Goal: Information Seeking & Learning: Learn about a topic

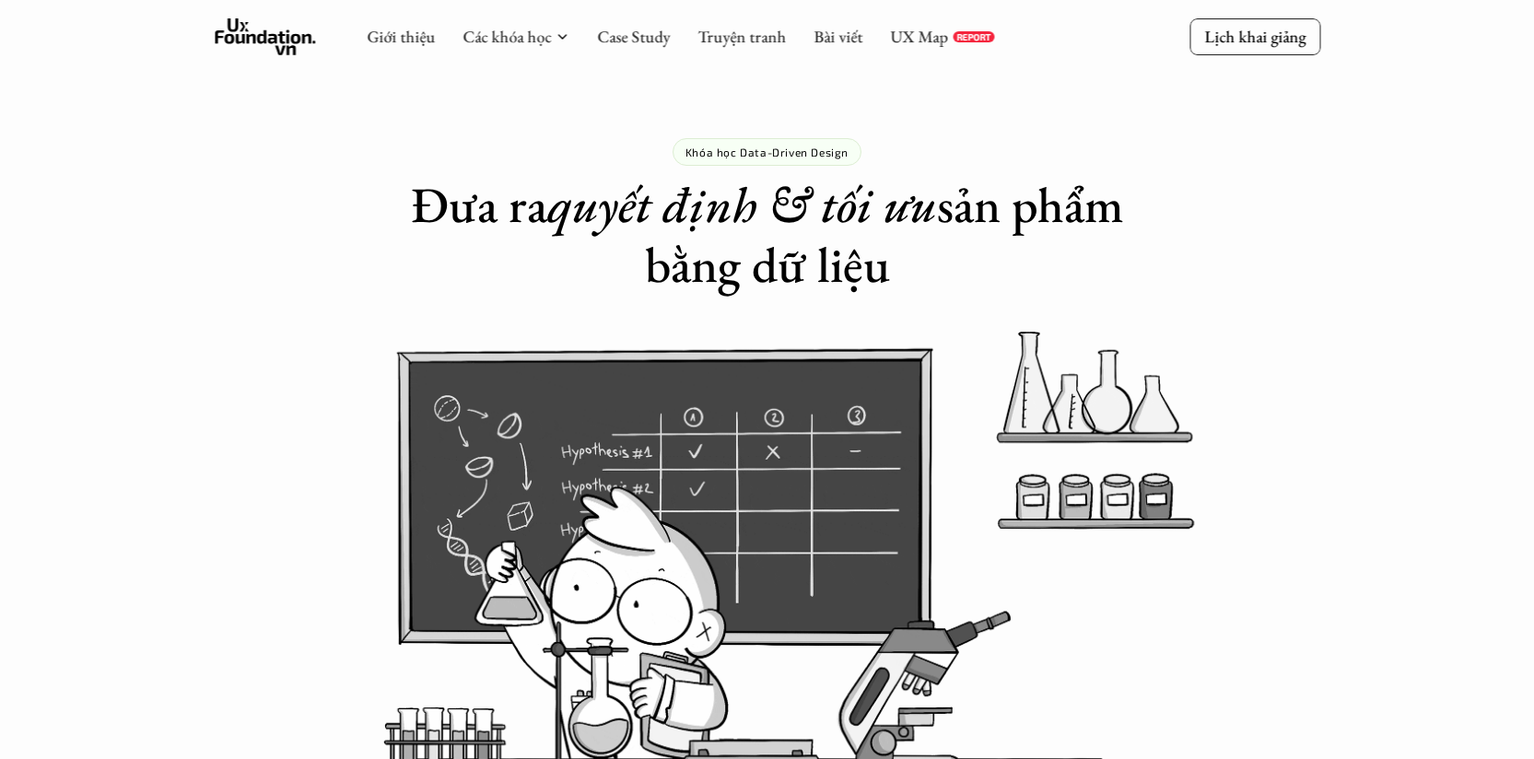
drag, startPoint x: 1281, startPoint y: 152, endPoint x: 1247, endPoint y: 36, distance: 121.0
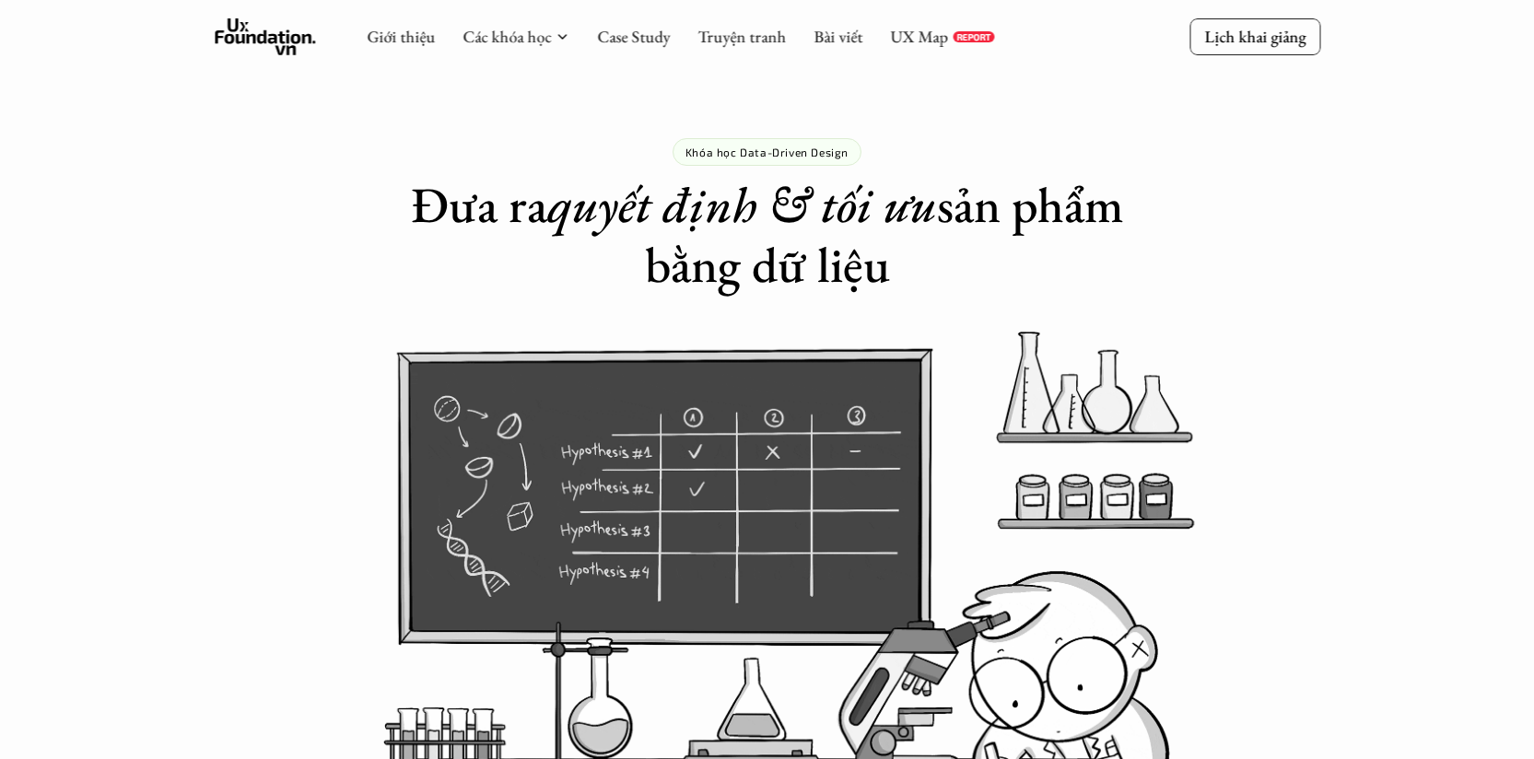
click at [1280, 152] on div "Khóa học Data-Driven Design Đưa ra quyết định & tối ưu sản phẩm bằng dữ liệu" at bounding box center [767, 147] width 1534 height 295
click at [1245, 48] on link "Lịch khai giảng" at bounding box center [1254, 36] width 131 height 36
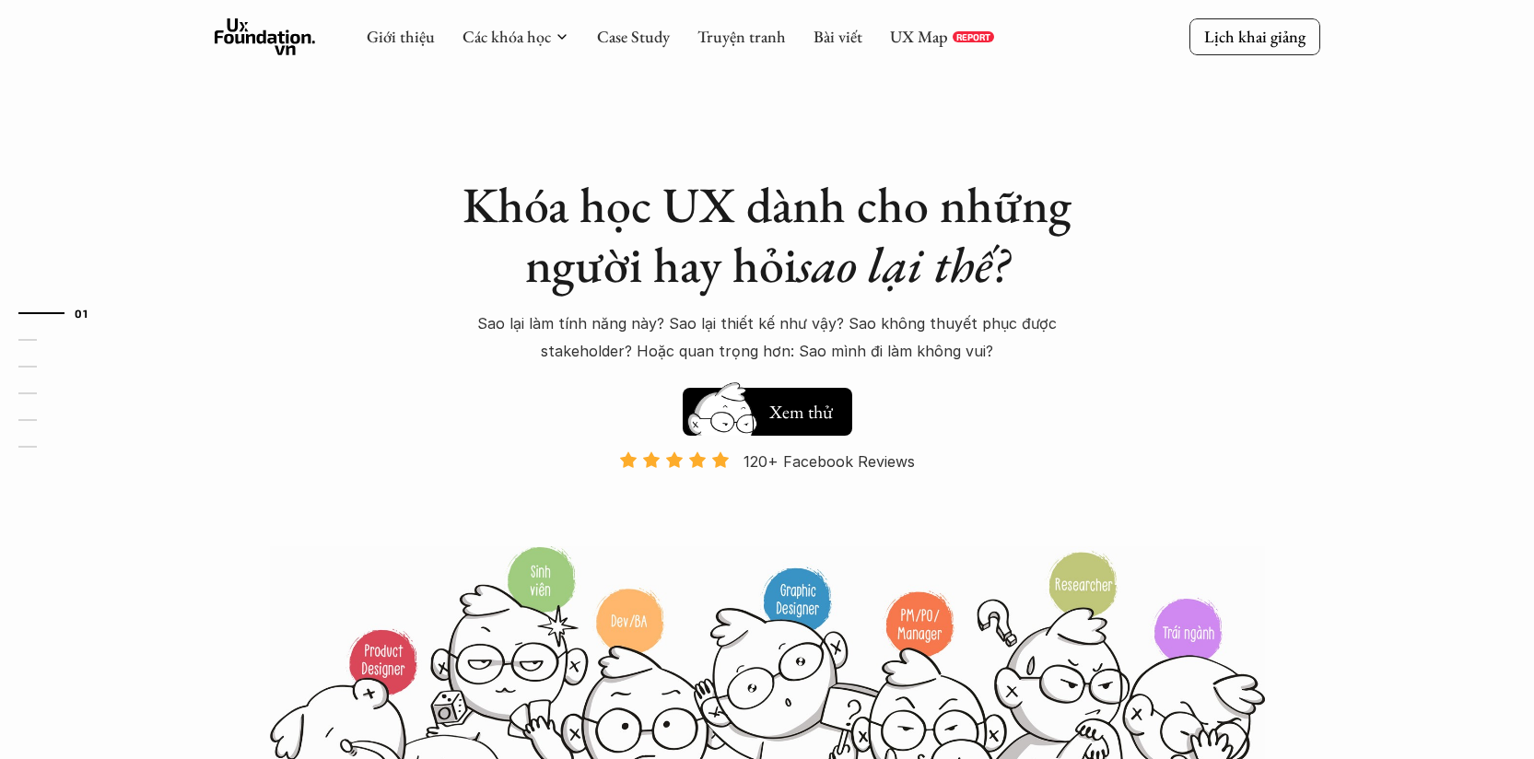
click at [969, 29] on div "UX Map REPORT" at bounding box center [942, 37] width 104 height 20
click at [952, 34] on link "REPORT" at bounding box center [972, 36] width 41 height 11
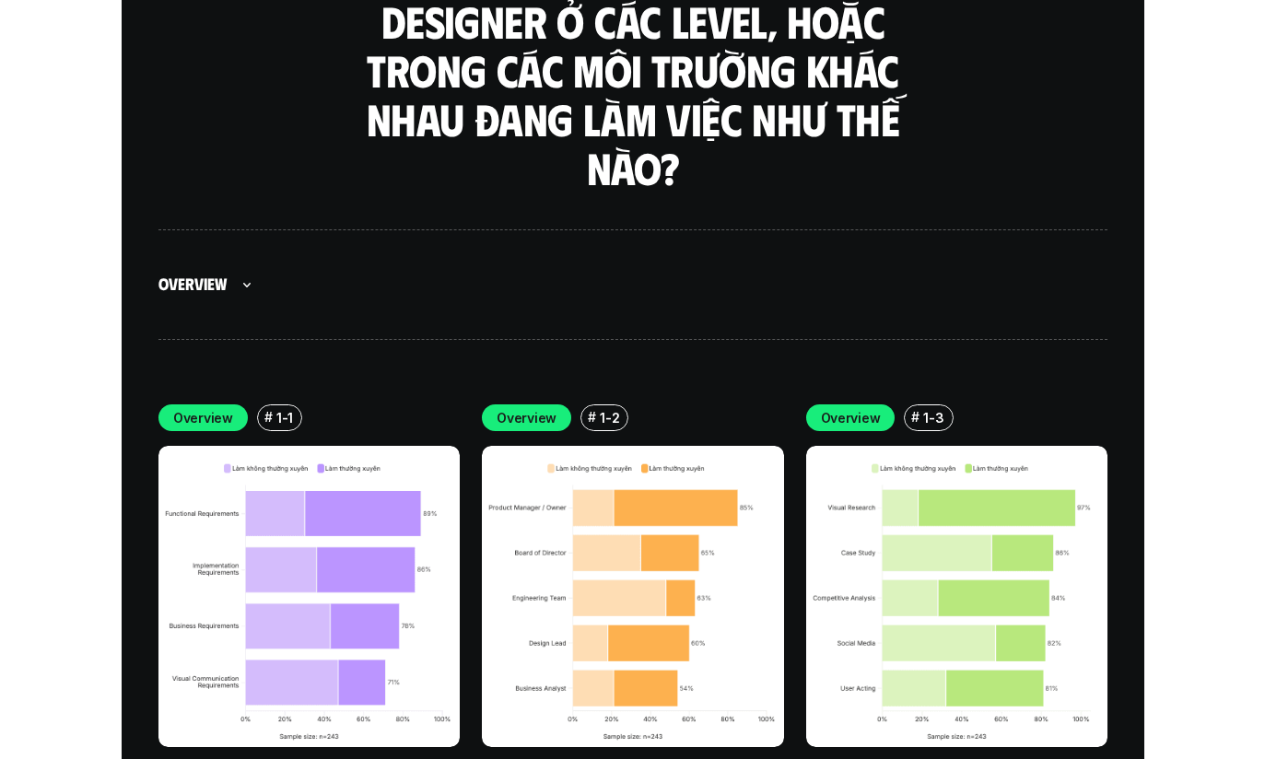
scroll to position [5206, 0]
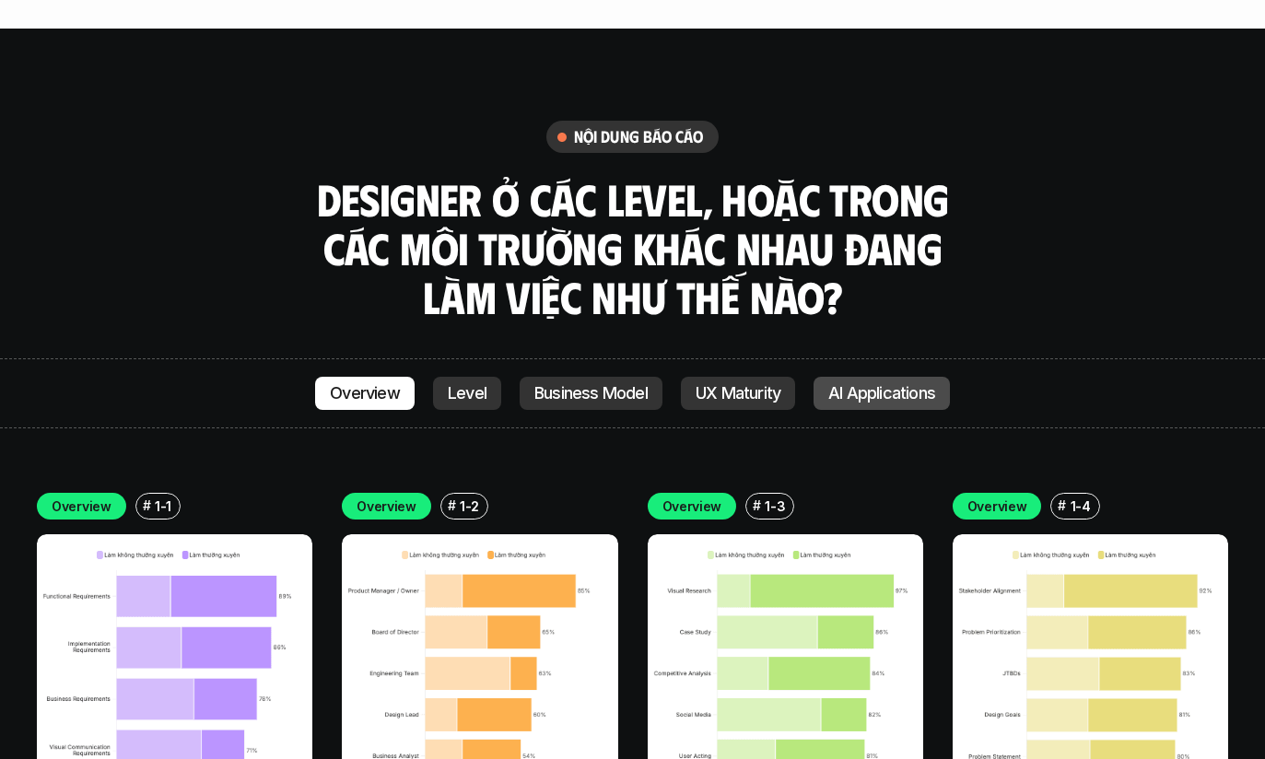
click at [866, 384] on p "AI Applications" at bounding box center [881, 393] width 107 height 18
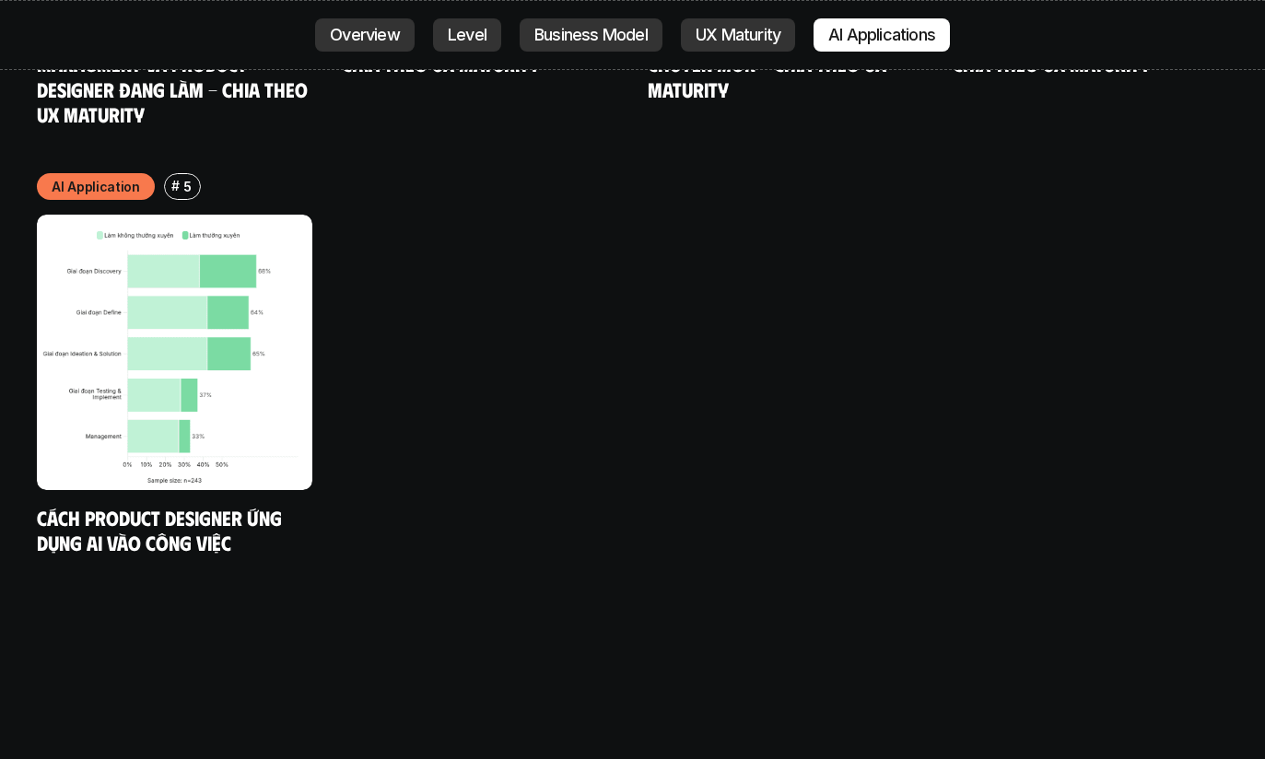
scroll to position [10192, 0]
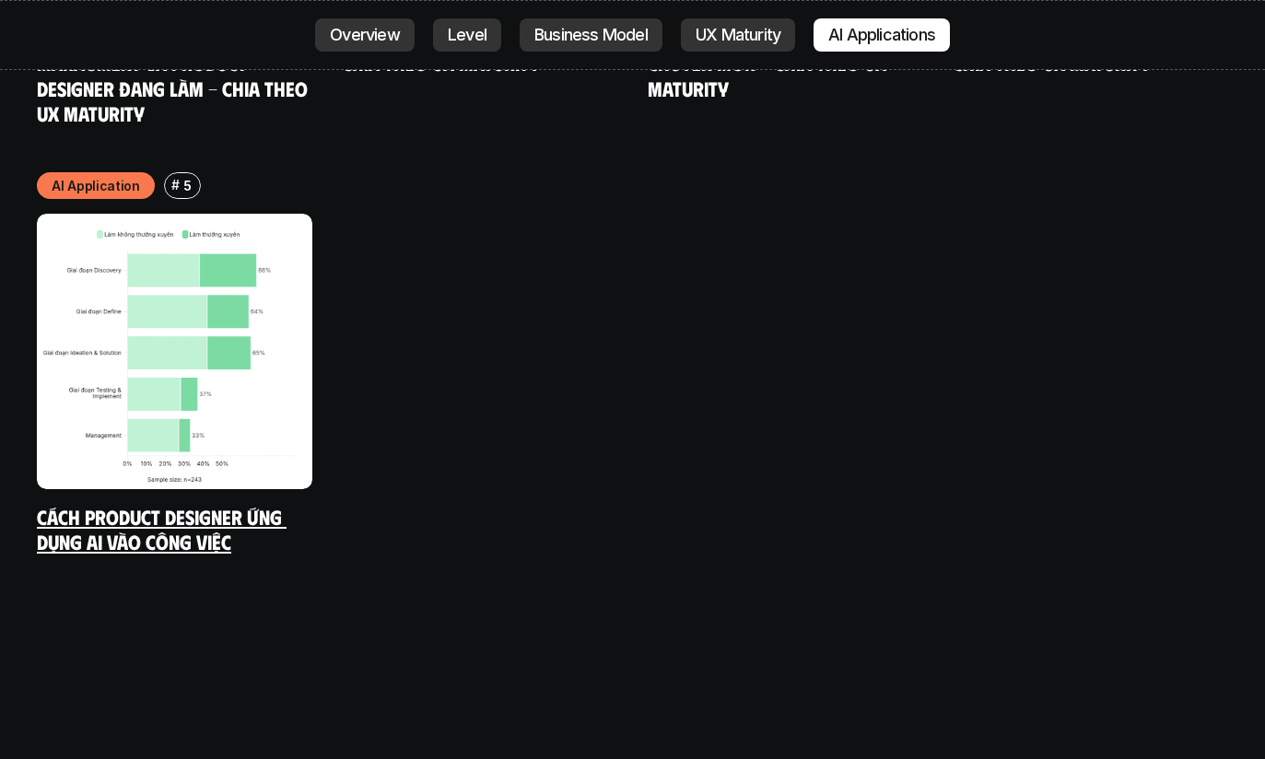
click at [305, 291] on img at bounding box center [174, 351] width 275 height 275
